Goal: Task Accomplishment & Management: Use online tool/utility

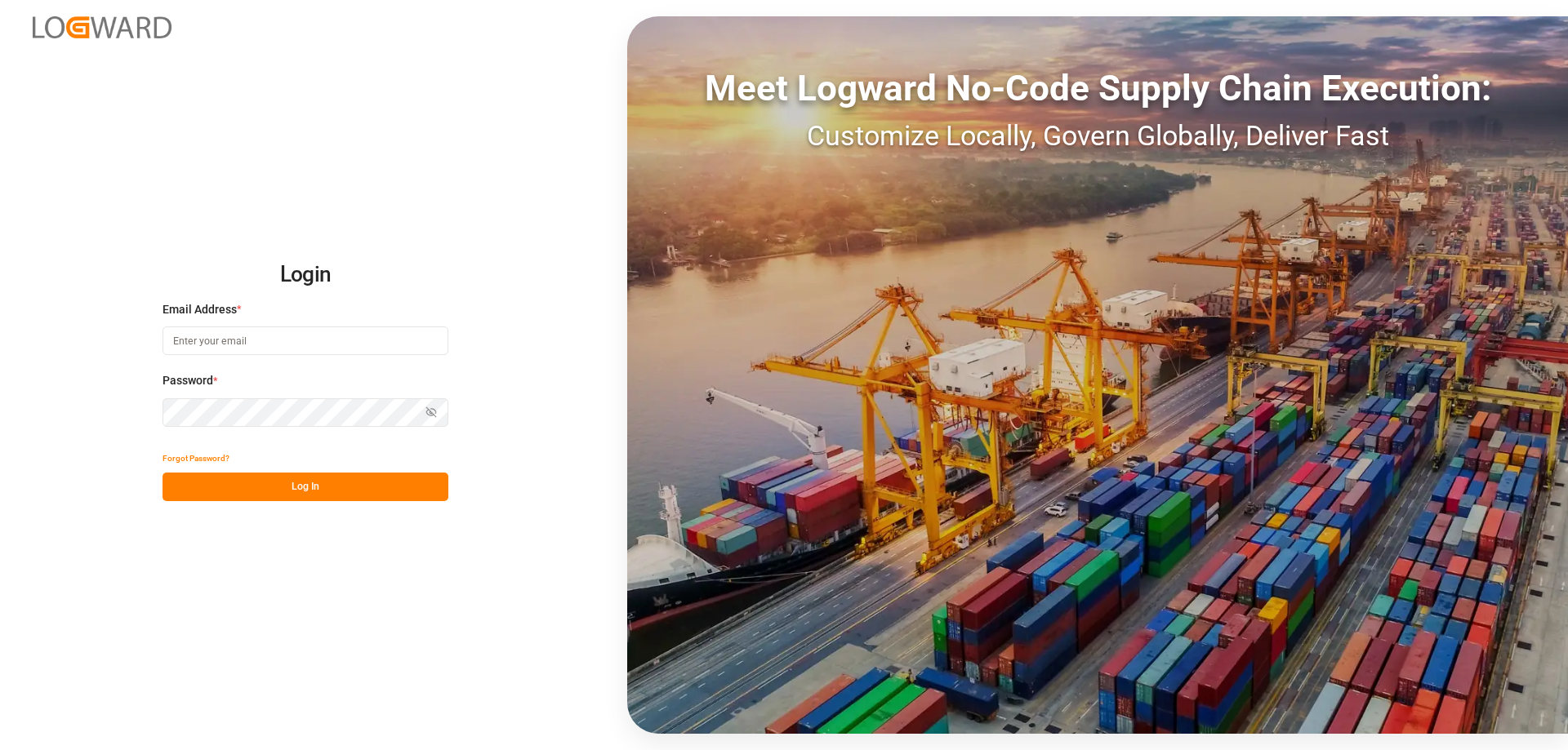
click at [212, 350] on input at bounding box center [305, 341] width 286 height 29
type input "[EMAIL_ADDRESS][DOMAIN_NAME]"
click at [311, 479] on button "Log In" at bounding box center [305, 487] width 286 height 29
click at [40, 403] on div "Login Email Address * [EMAIL_ADDRESS][DOMAIN_NAME] Password * Show password For…" at bounding box center [784, 375] width 1568 height 750
click at [270, 485] on button "Log In" at bounding box center [305, 487] width 286 height 29
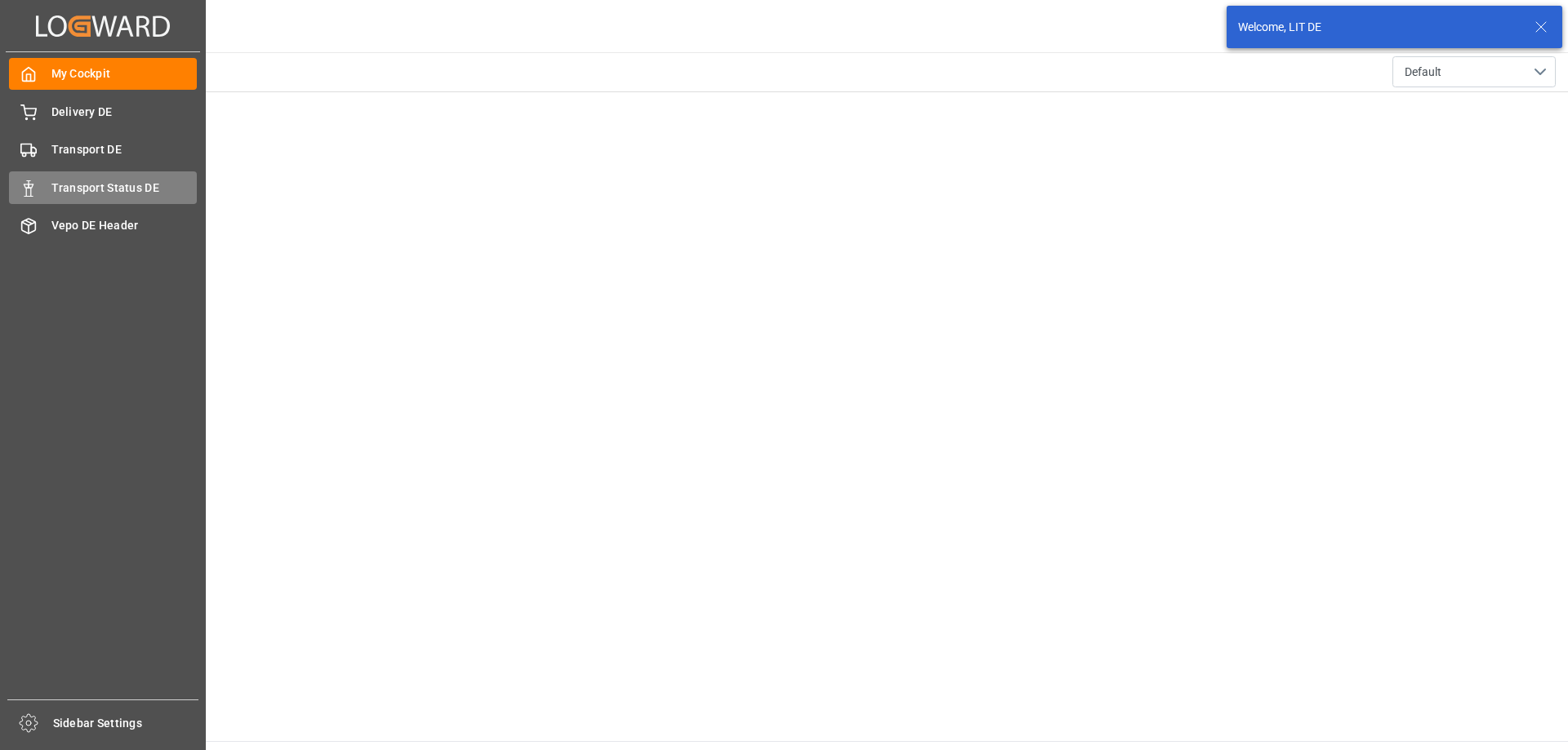
click at [86, 195] on span "Transport Status DE" at bounding box center [124, 188] width 147 height 17
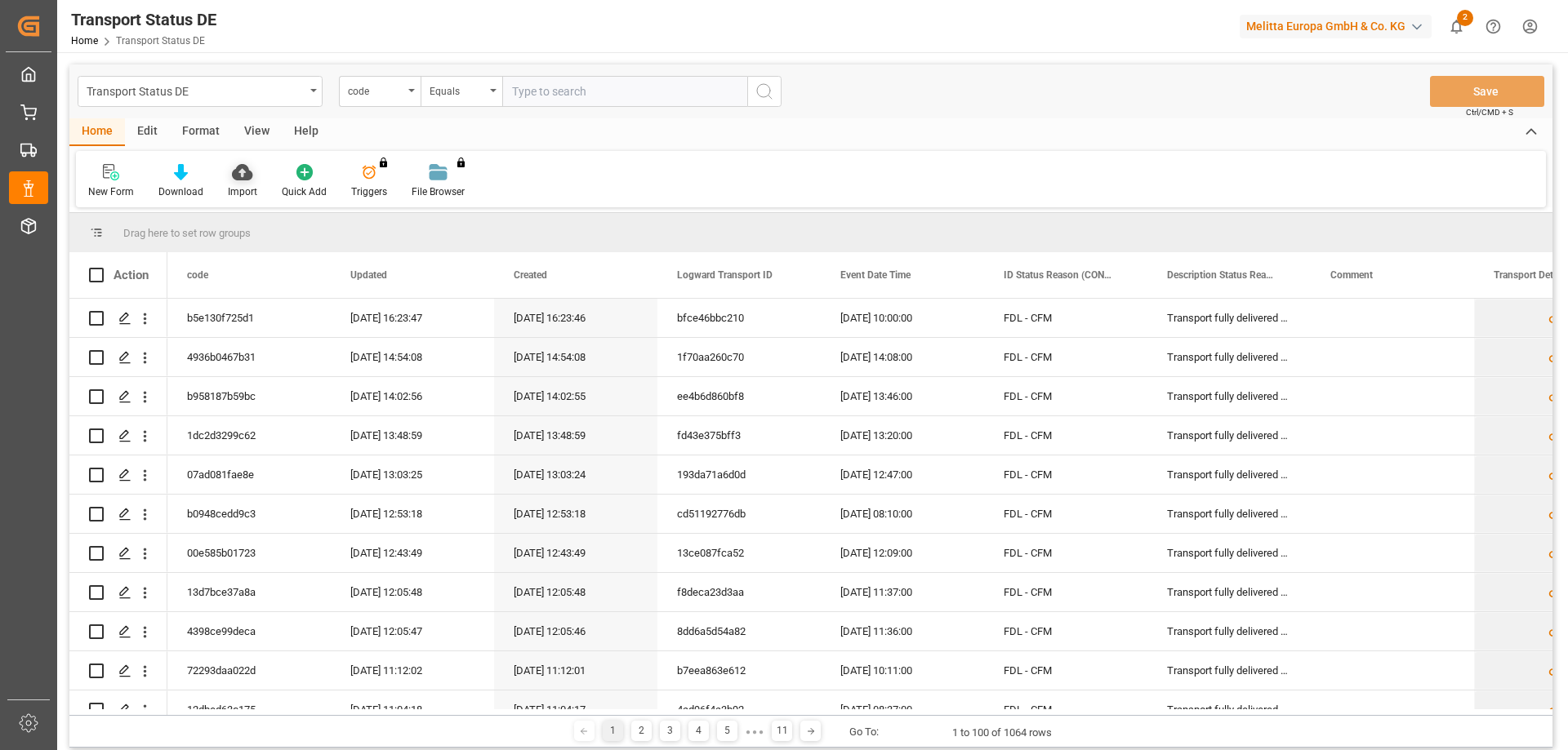
click at [232, 180] on icon at bounding box center [242, 172] width 21 height 16
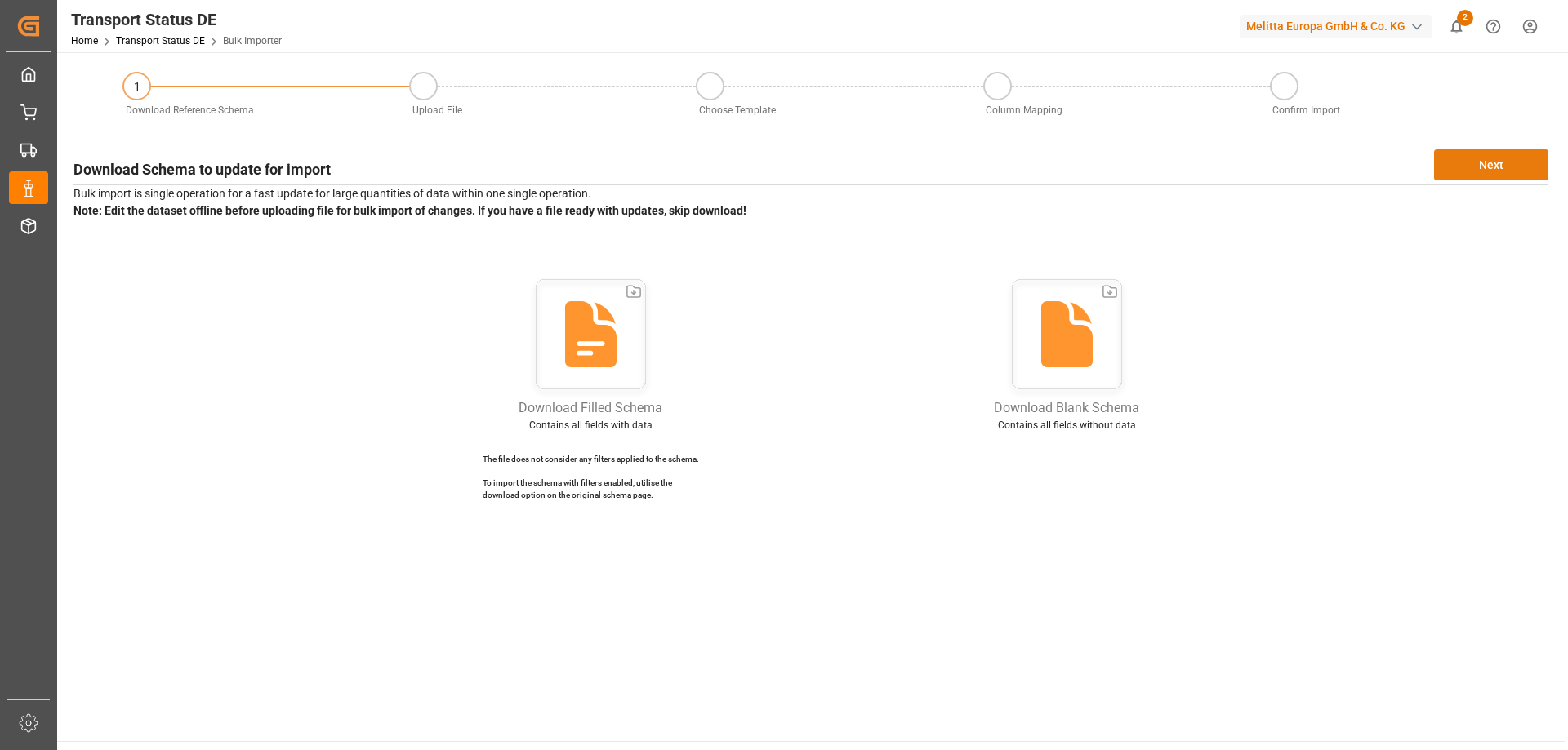
click at [1522, 174] on button "Next" at bounding box center [1491, 165] width 114 height 31
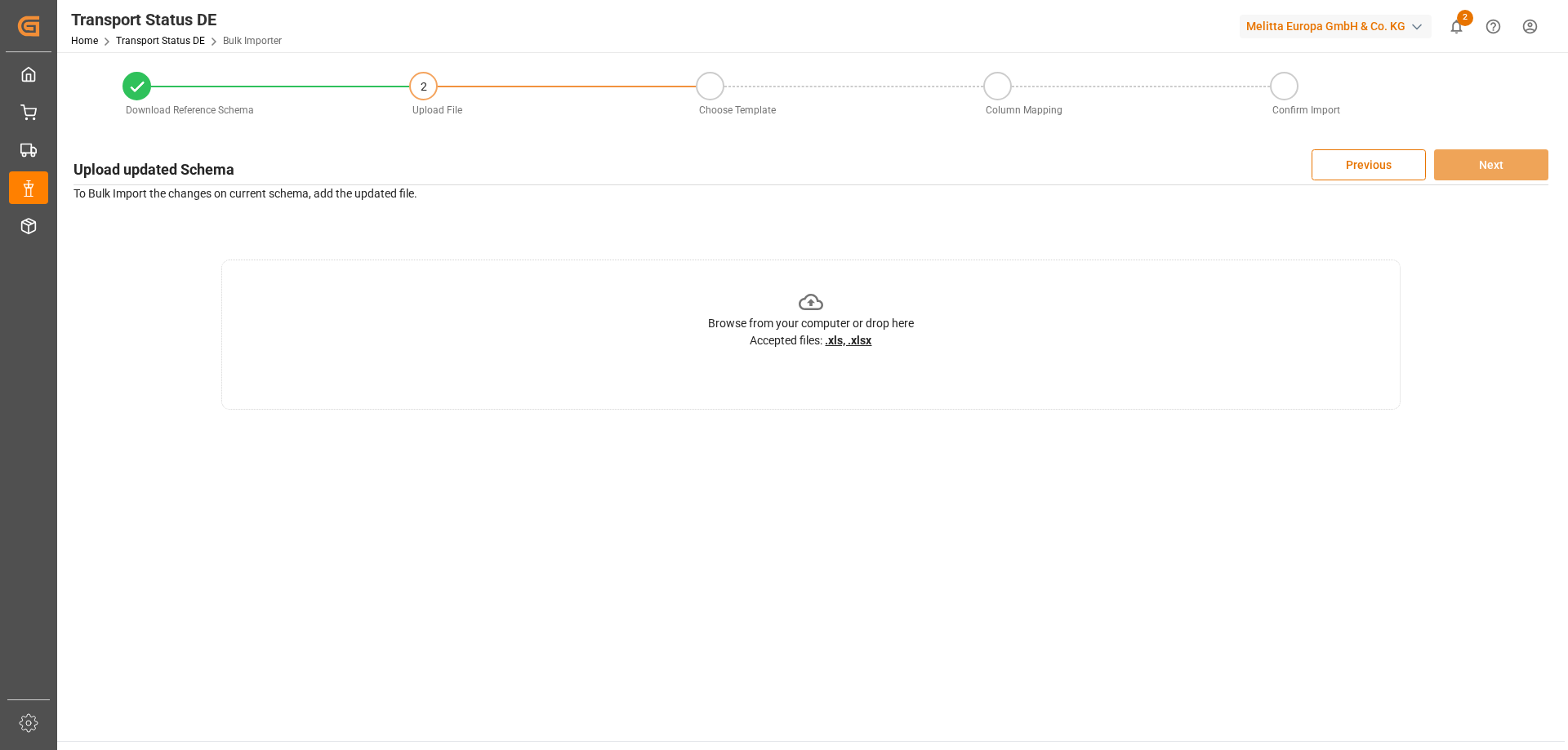
click at [810, 303] on icon at bounding box center [811, 302] width 26 height 16
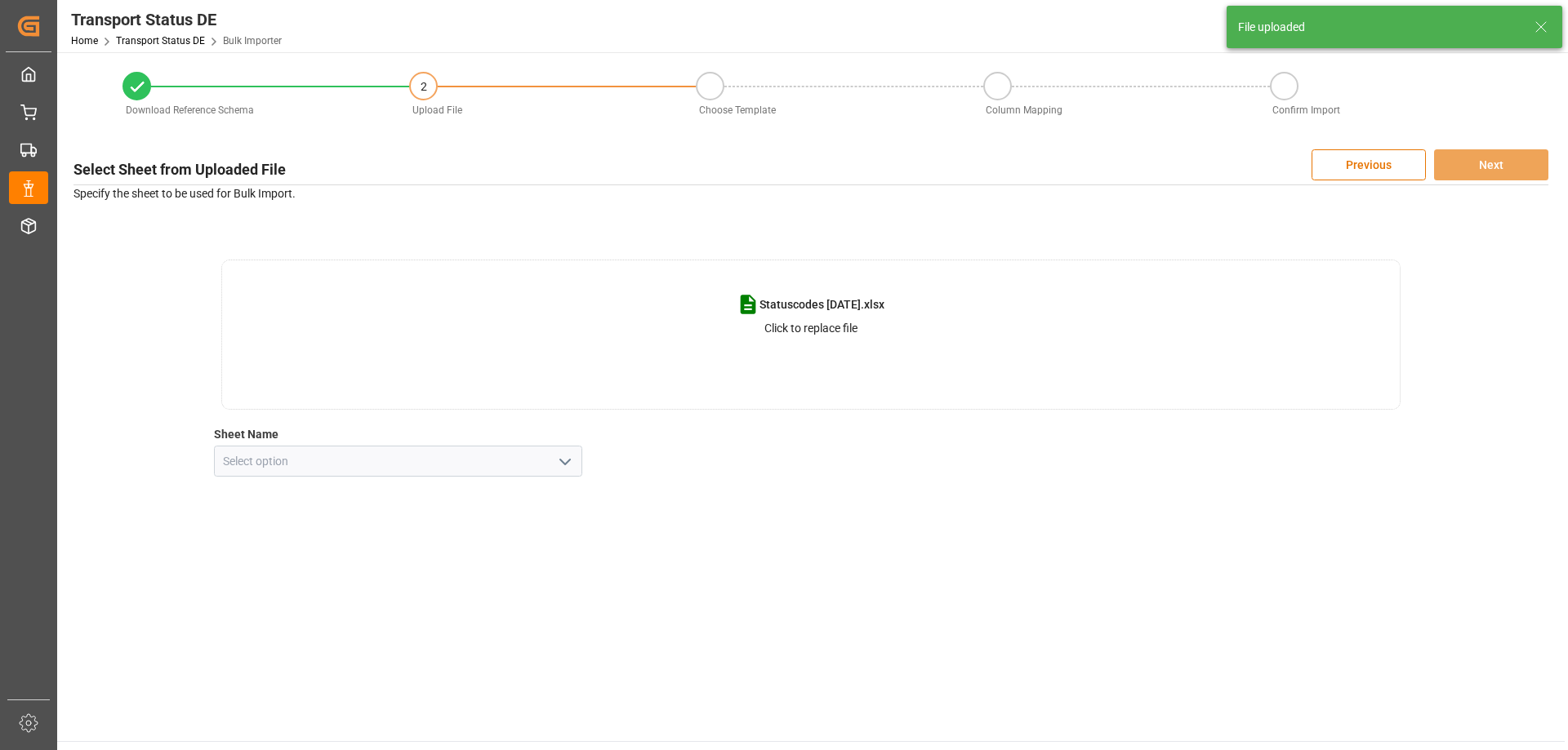
click at [567, 464] on icon "open menu" at bounding box center [565, 462] width 20 height 20
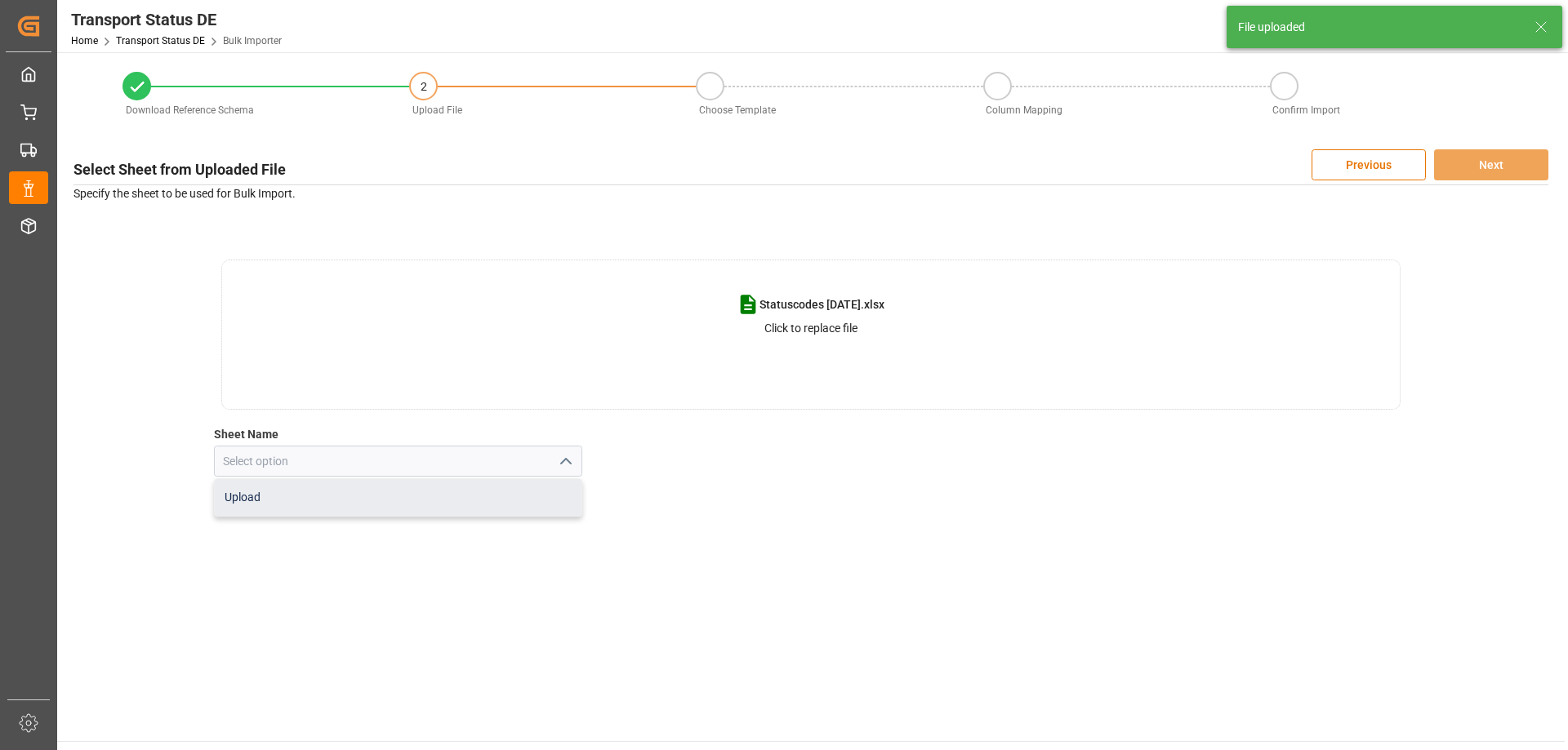
click at [399, 498] on div "Upload" at bounding box center [399, 497] width 367 height 37
type input "Upload"
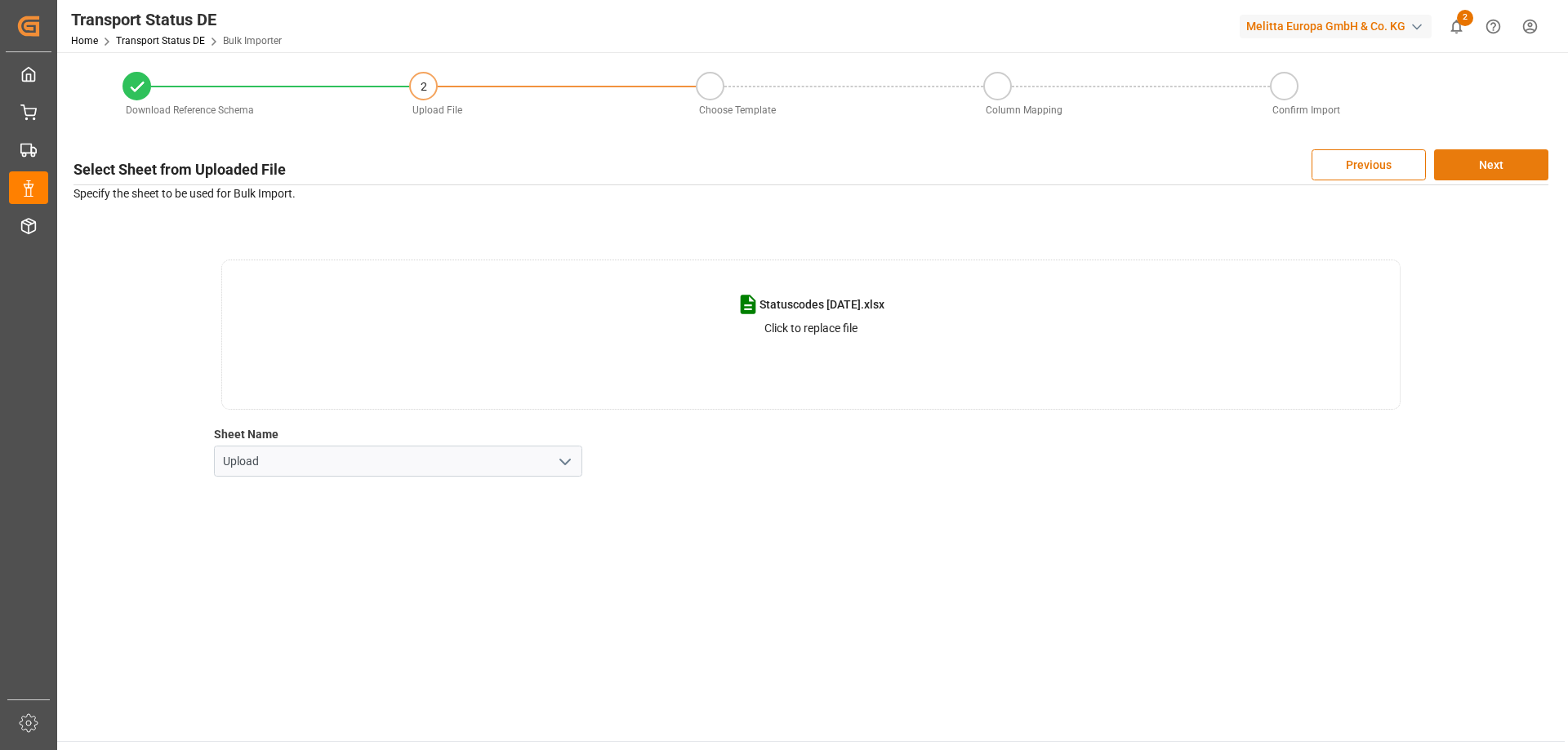
click at [1481, 169] on button "Next" at bounding box center [1491, 165] width 114 height 31
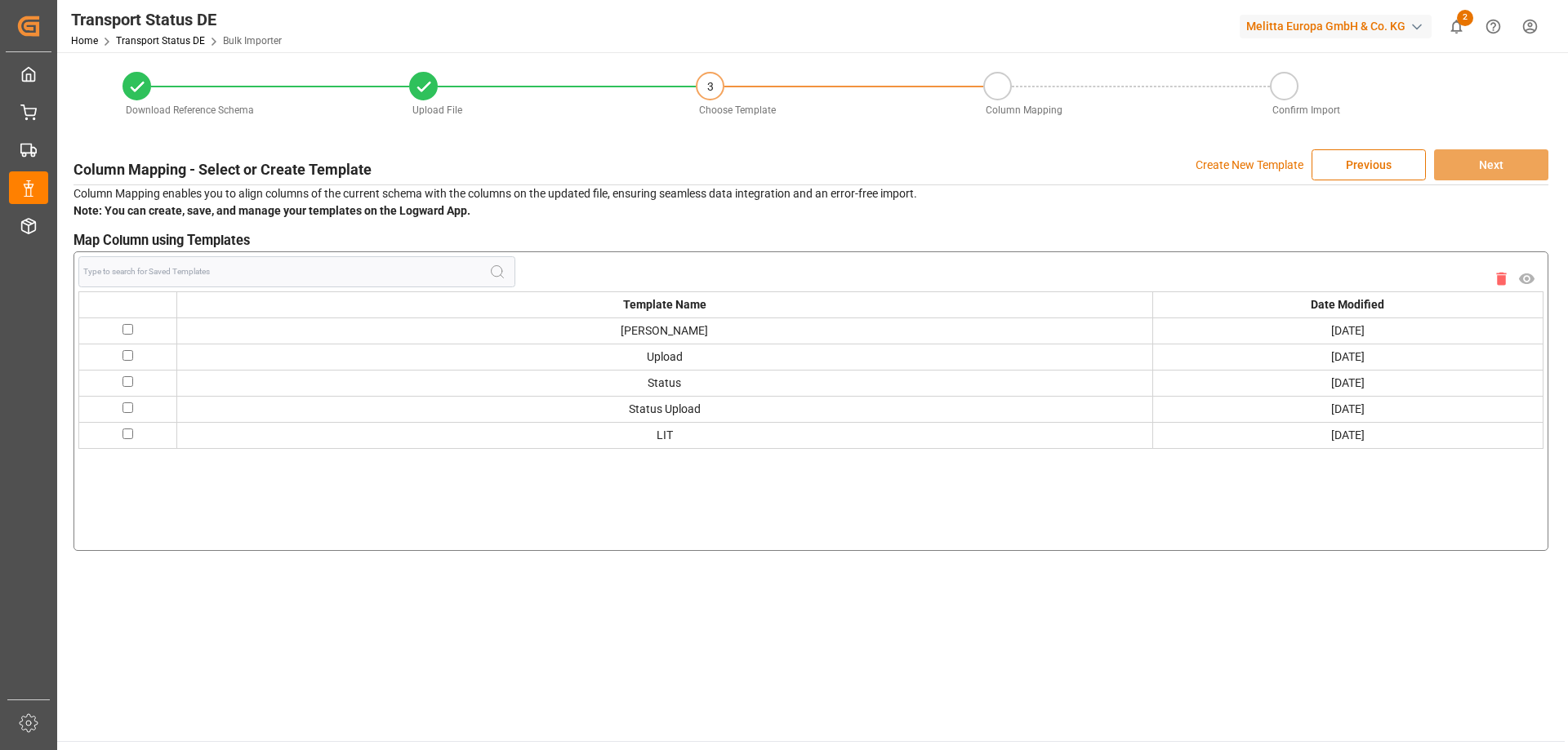
click at [128, 326] on input "checkbox" at bounding box center [128, 329] width 11 height 11
checkbox input "true"
click at [1489, 168] on button "Next" at bounding box center [1491, 165] width 114 height 31
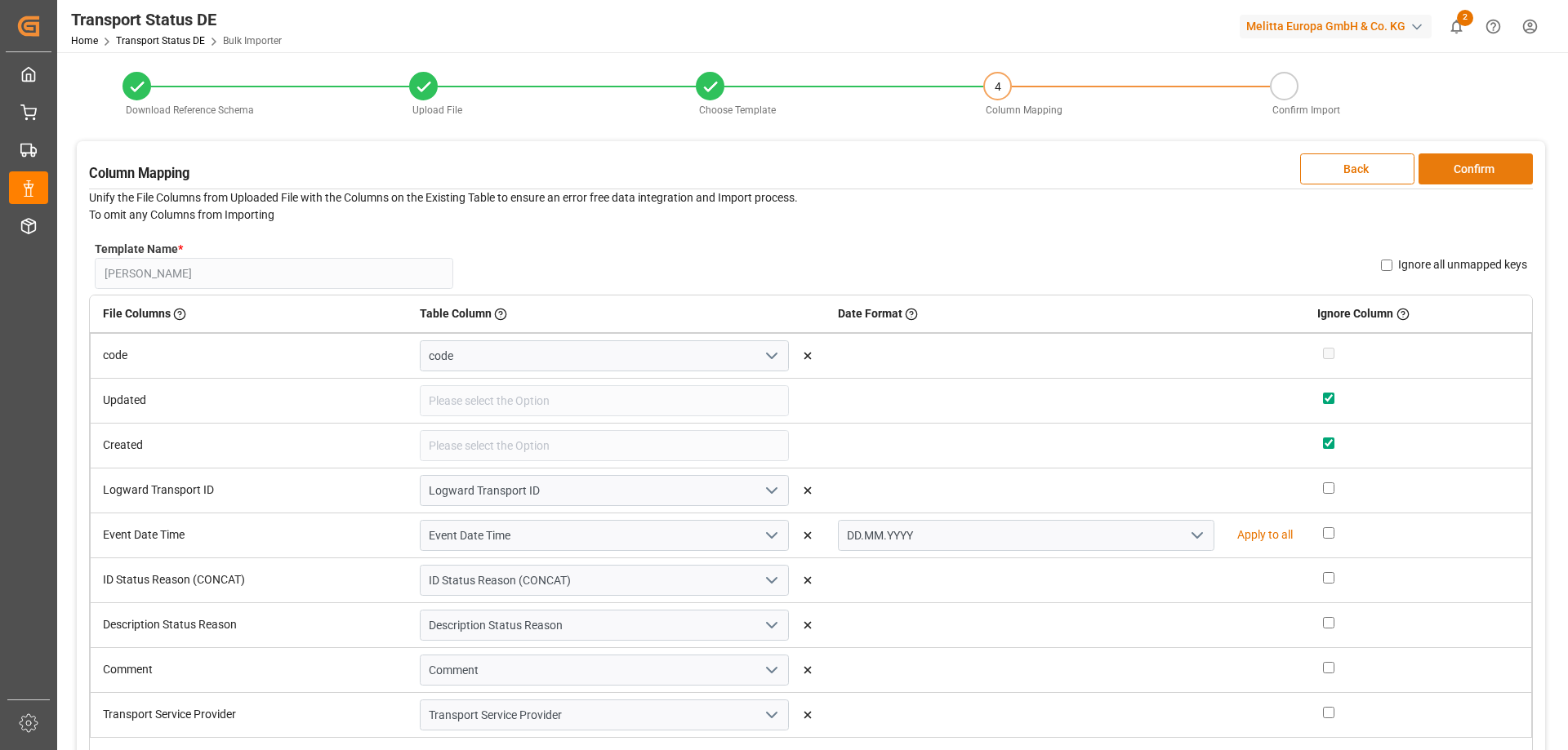
click at [1462, 182] on button "Confirm" at bounding box center [1476, 169] width 114 height 31
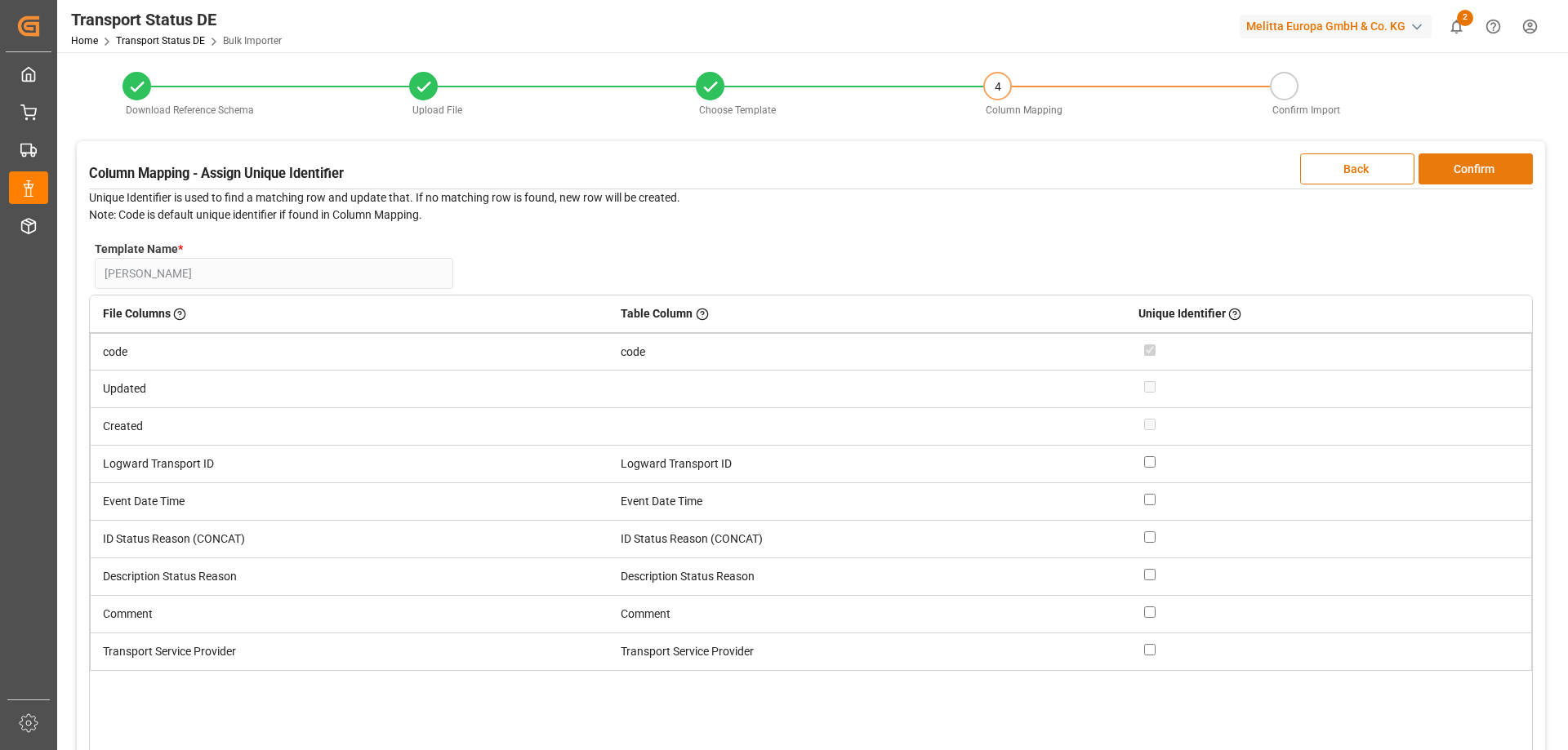
click at [1463, 172] on button "Confirm" at bounding box center [1476, 169] width 114 height 31
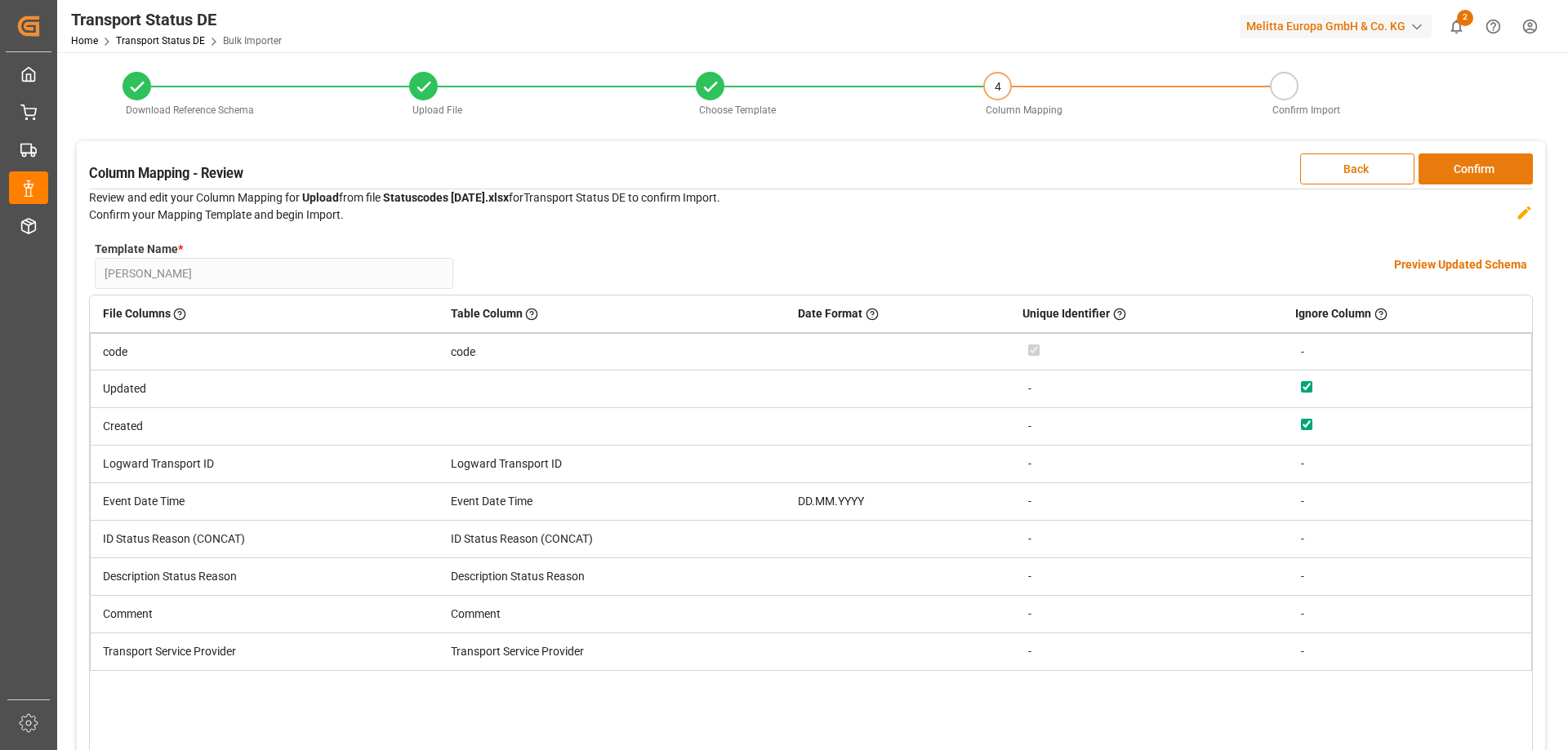
click at [1463, 172] on button "Confirm" at bounding box center [1476, 169] width 114 height 31
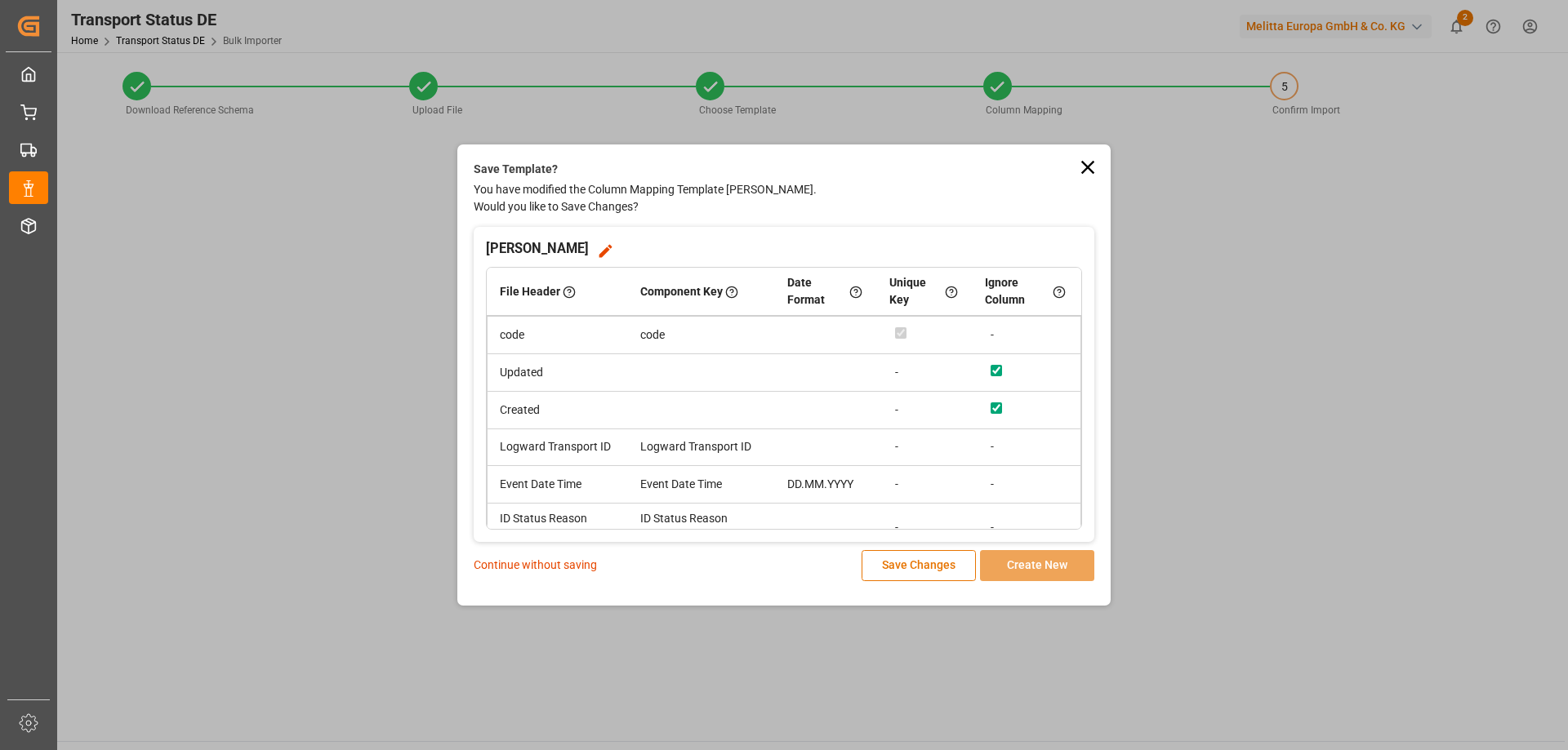
click at [534, 567] on p "Continue without saving" at bounding box center [535, 565] width 124 height 17
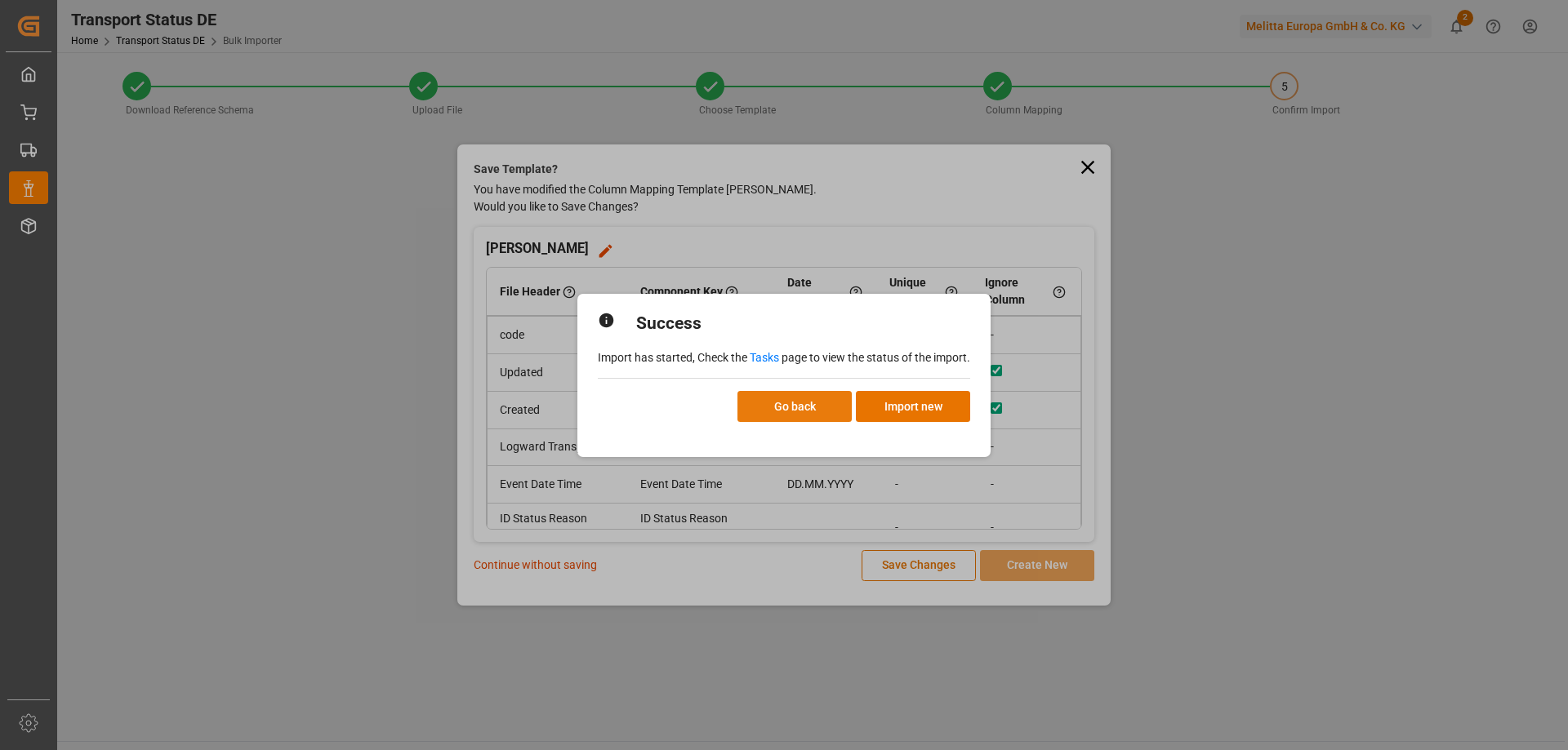
click at [828, 410] on button "Go back" at bounding box center [795, 407] width 114 height 31
